Goal: Submit feedback/report problem

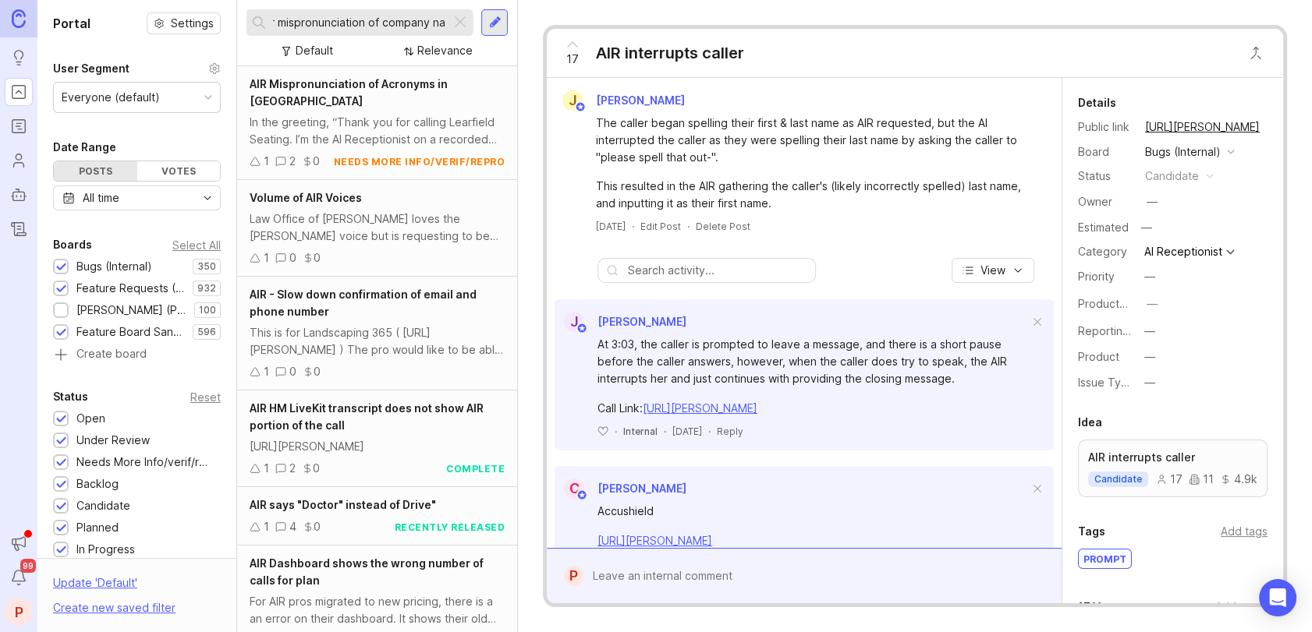
scroll to position [0, 27]
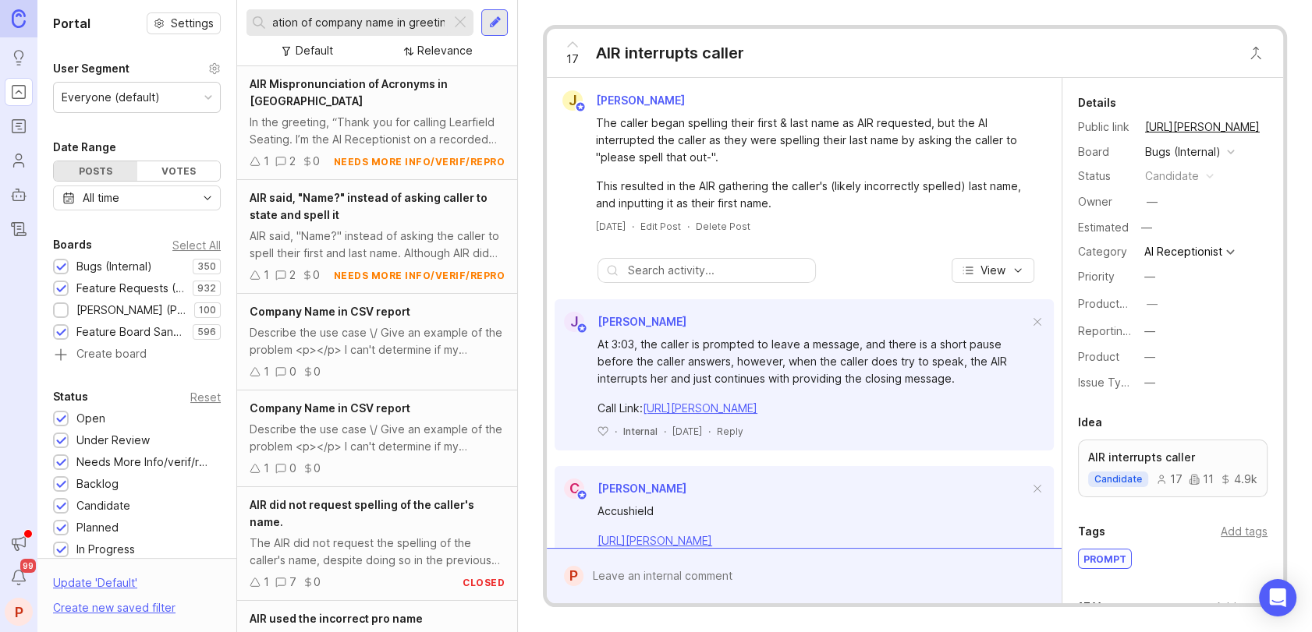
scroll to position [0, 85]
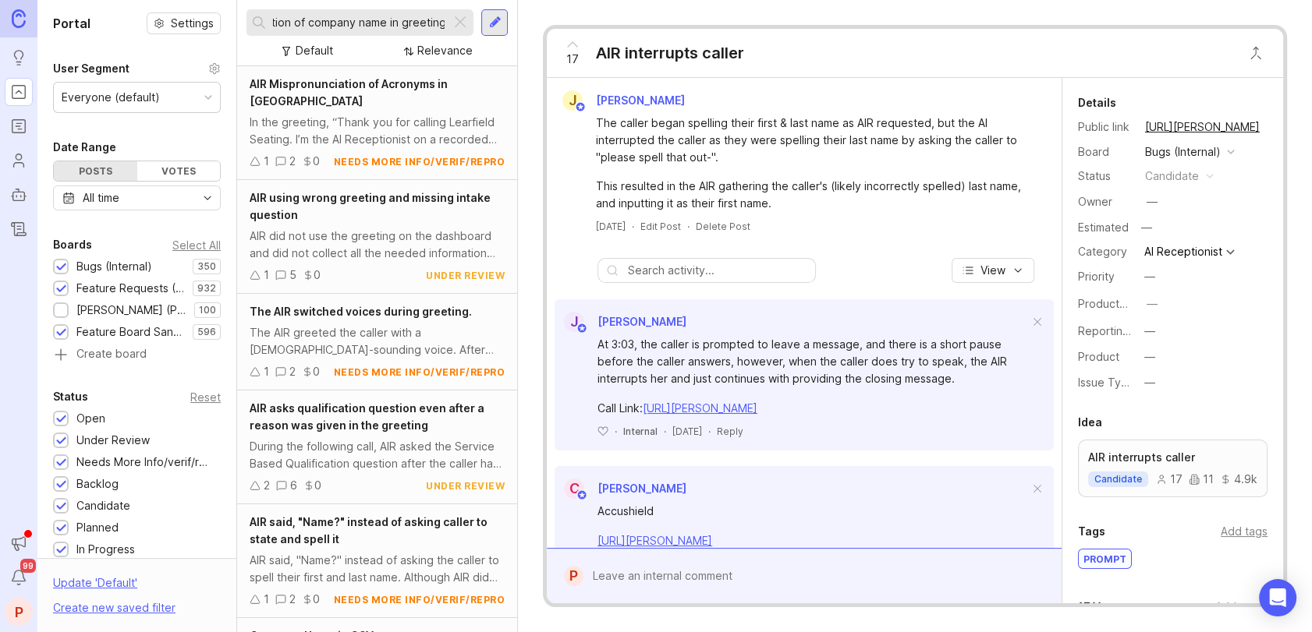
click at [349, 29] on input "air mispronunciation of company name in greeting" at bounding box center [359, 22] width 172 height 17
click at [345, 23] on input "air mispronunciation of company name in greeting" at bounding box center [359, 22] width 172 height 17
type input "air mispronunciation of company name in greeting"
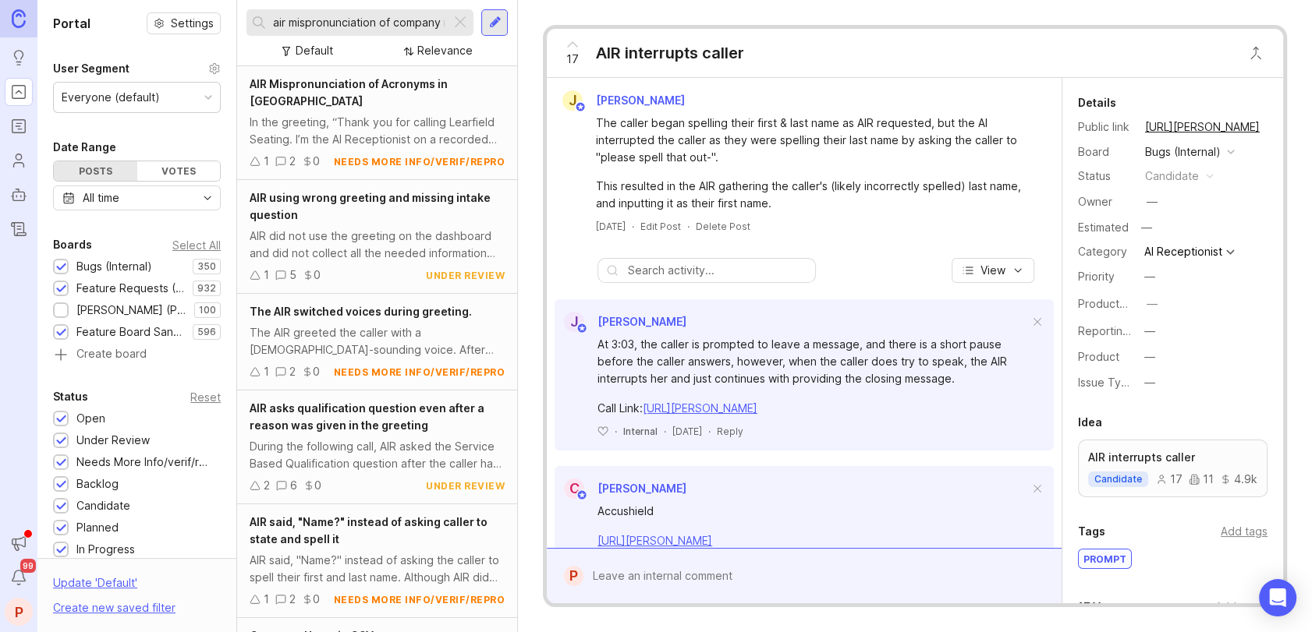
click at [489, 25] on div at bounding box center [495, 23] width 12 height 14
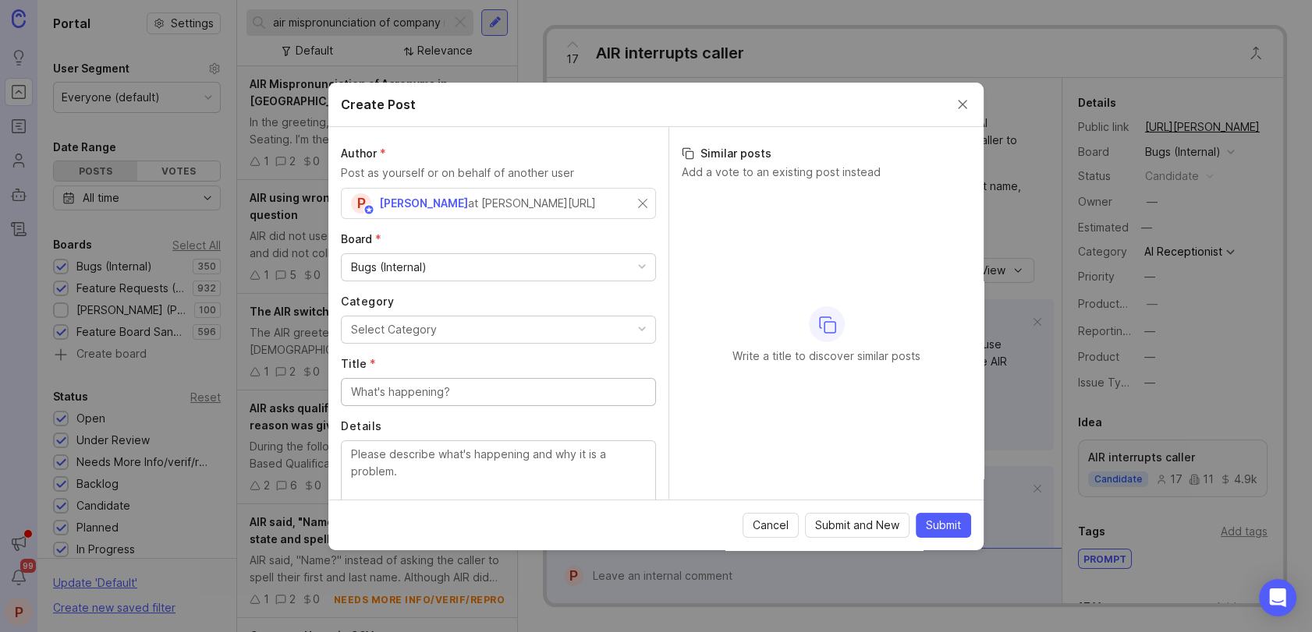
click at [408, 263] on div "Bugs (Internal)" at bounding box center [389, 267] width 76 height 17
click at [394, 321] on div "Select Category" at bounding box center [394, 329] width 86 height 17
click at [403, 388] on input "Title *" at bounding box center [498, 392] width 295 height 17
paste input "air mispronunciation of company name in greeting"
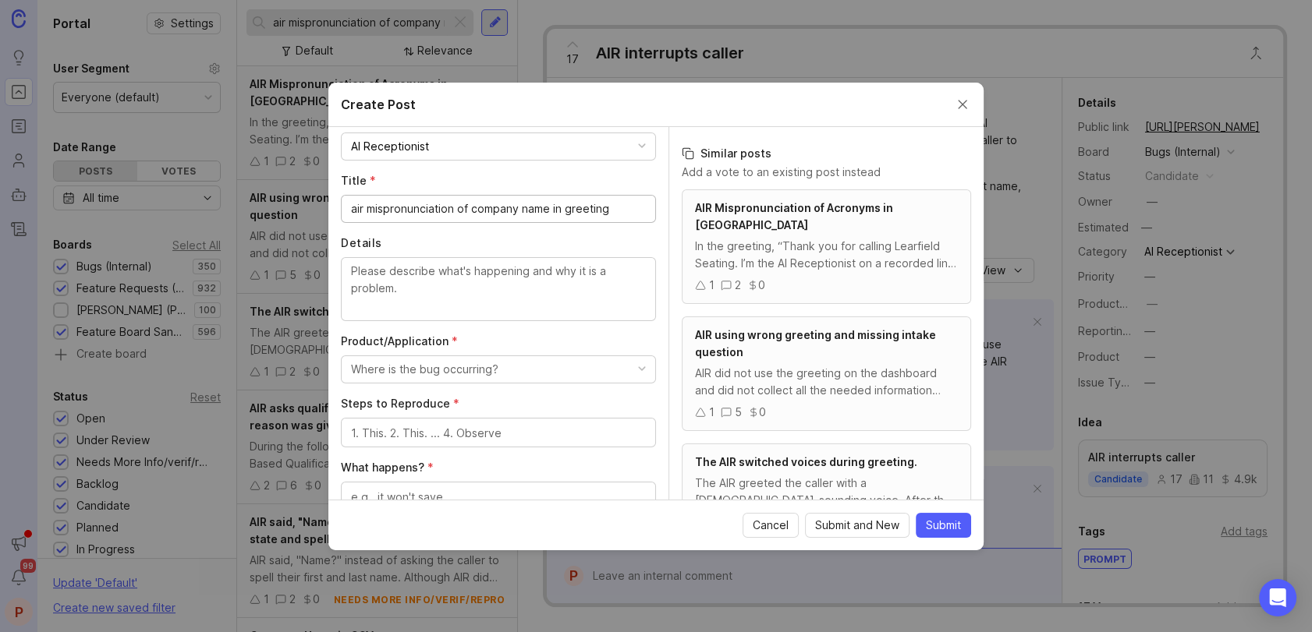
scroll to position [207, 0]
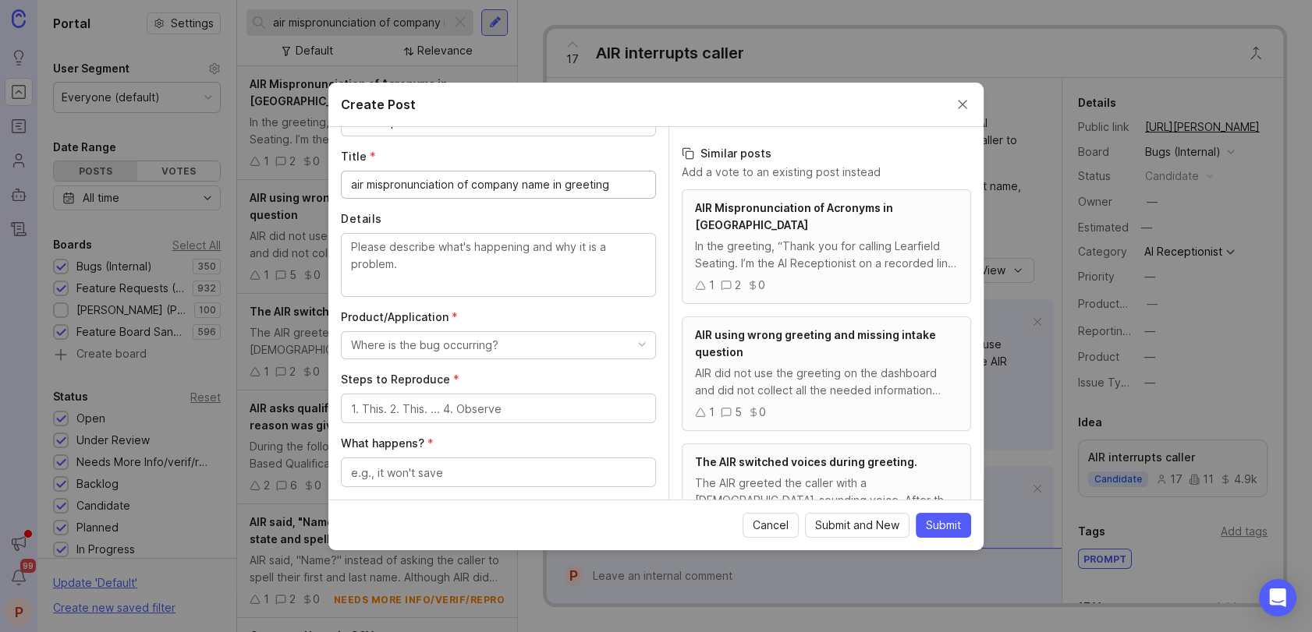
type input "air mispronunciation of company name in greeting"
click at [485, 261] on textarea "Details" at bounding box center [498, 264] width 295 height 51
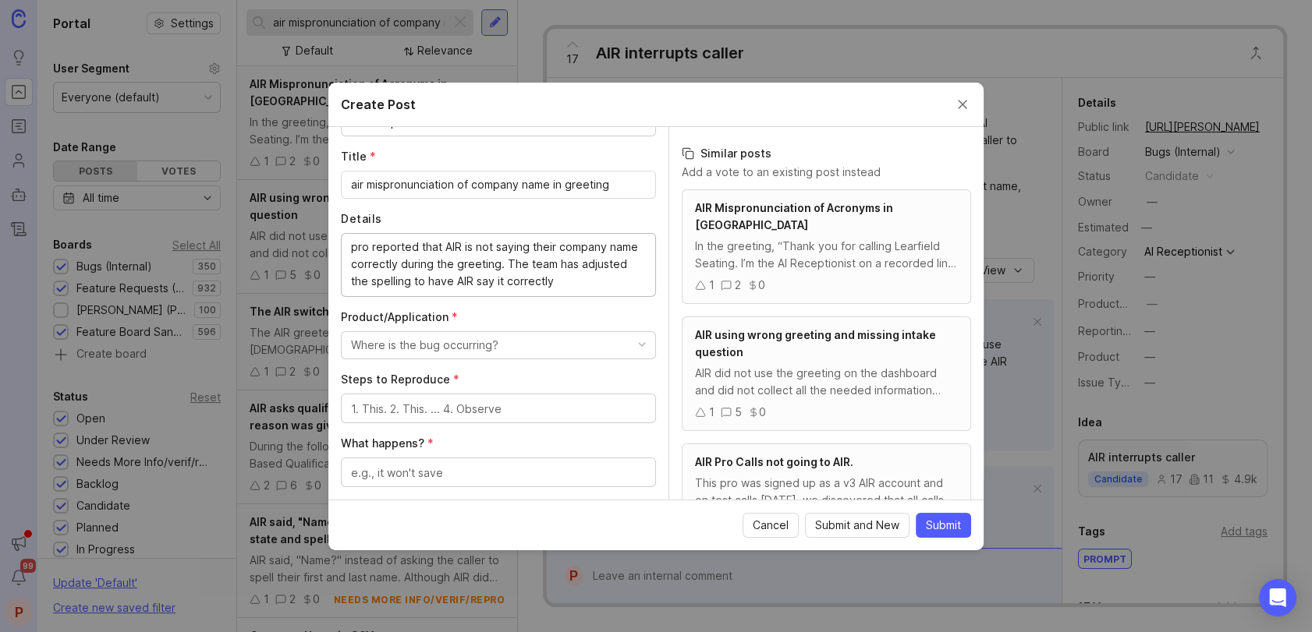
type textarea "pro reported that AIR is not saying their company name correctly during the gre…"
